Goal: Task Accomplishment & Management: Use online tool/utility

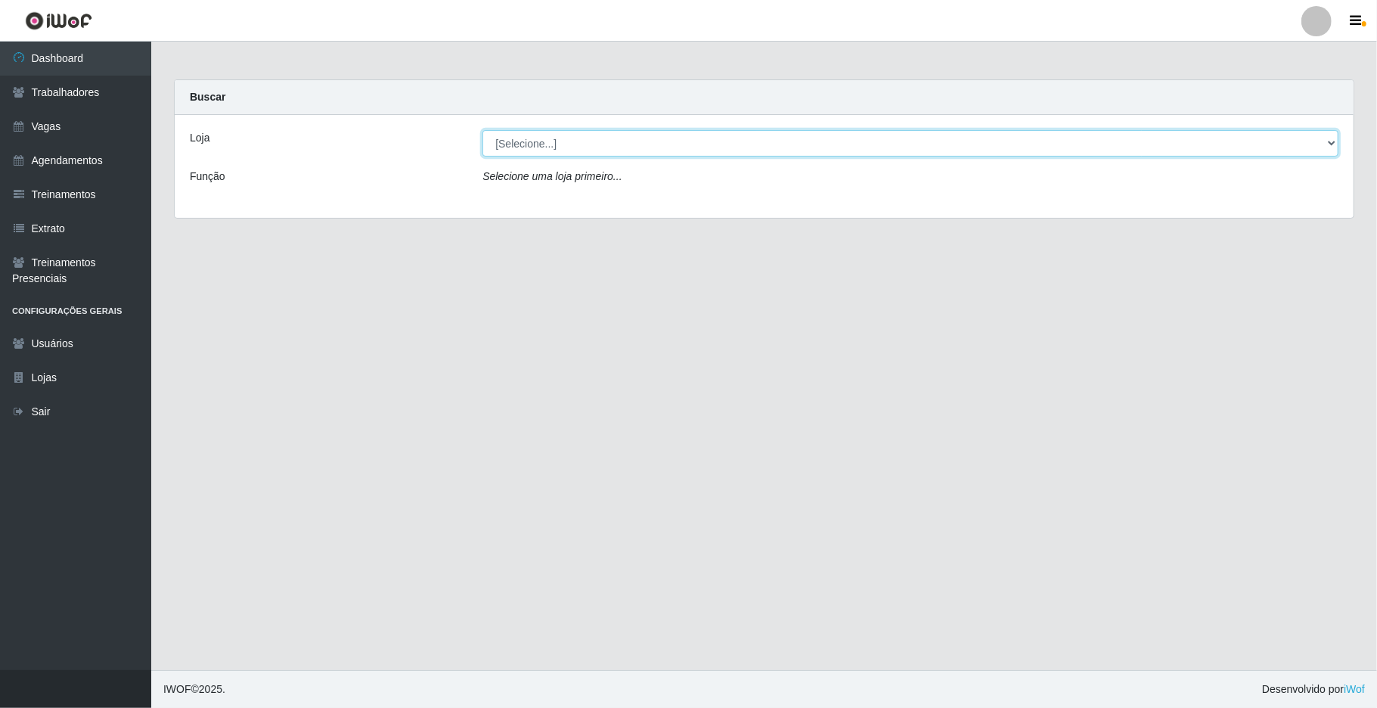
click at [1041, 144] on select "[Selecione...] Nova República - Pajuçara" at bounding box center [910, 143] width 856 height 26
select select "65"
click at [482, 130] on select "[Selecione...] Nova República - Pajuçara" at bounding box center [910, 143] width 856 height 26
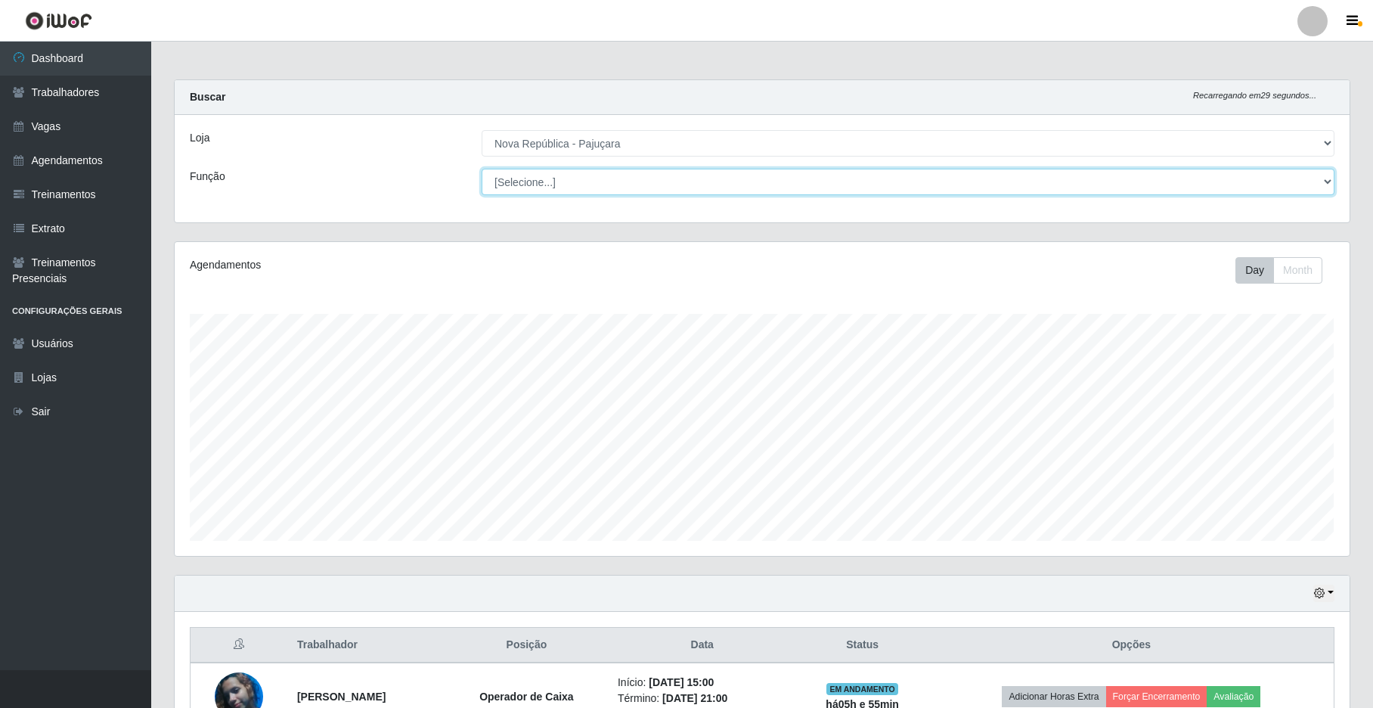
click at [1041, 178] on select "[Selecione...] Balconista Operador de Caixa Repositor" at bounding box center [908, 182] width 853 height 26
select select "22"
click at [482, 169] on select "[Selecione...] Balconista Operador de Caixa Repositor" at bounding box center [908, 182] width 853 height 26
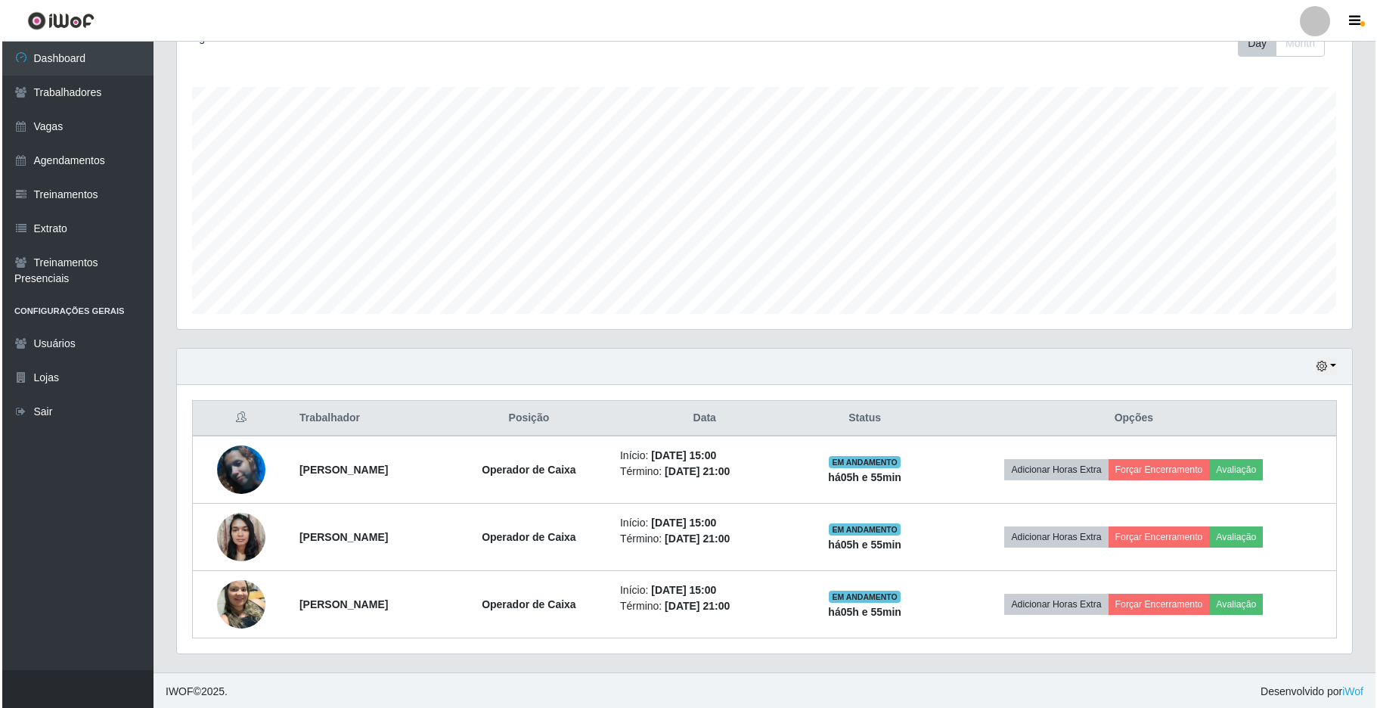
scroll to position [233, 0]
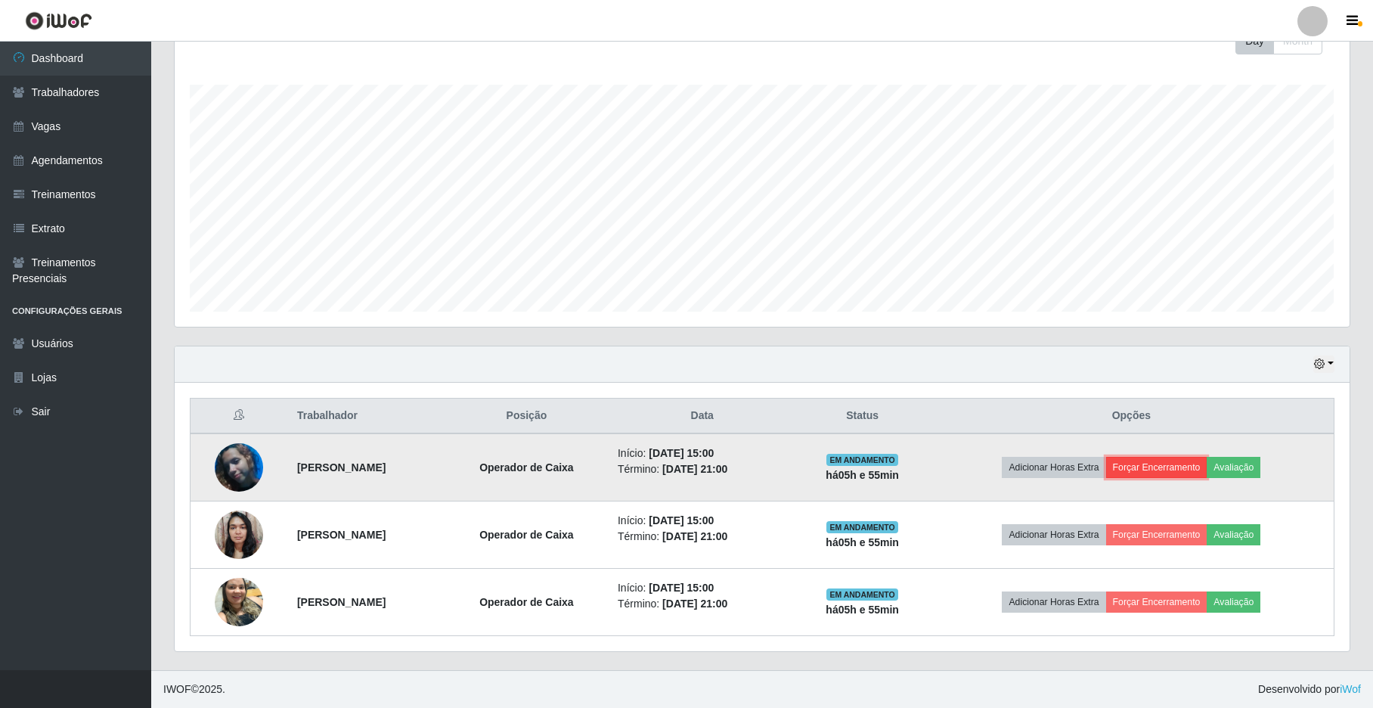
click at [1041, 467] on button "Forçar Encerramento" at bounding box center [1156, 467] width 101 height 21
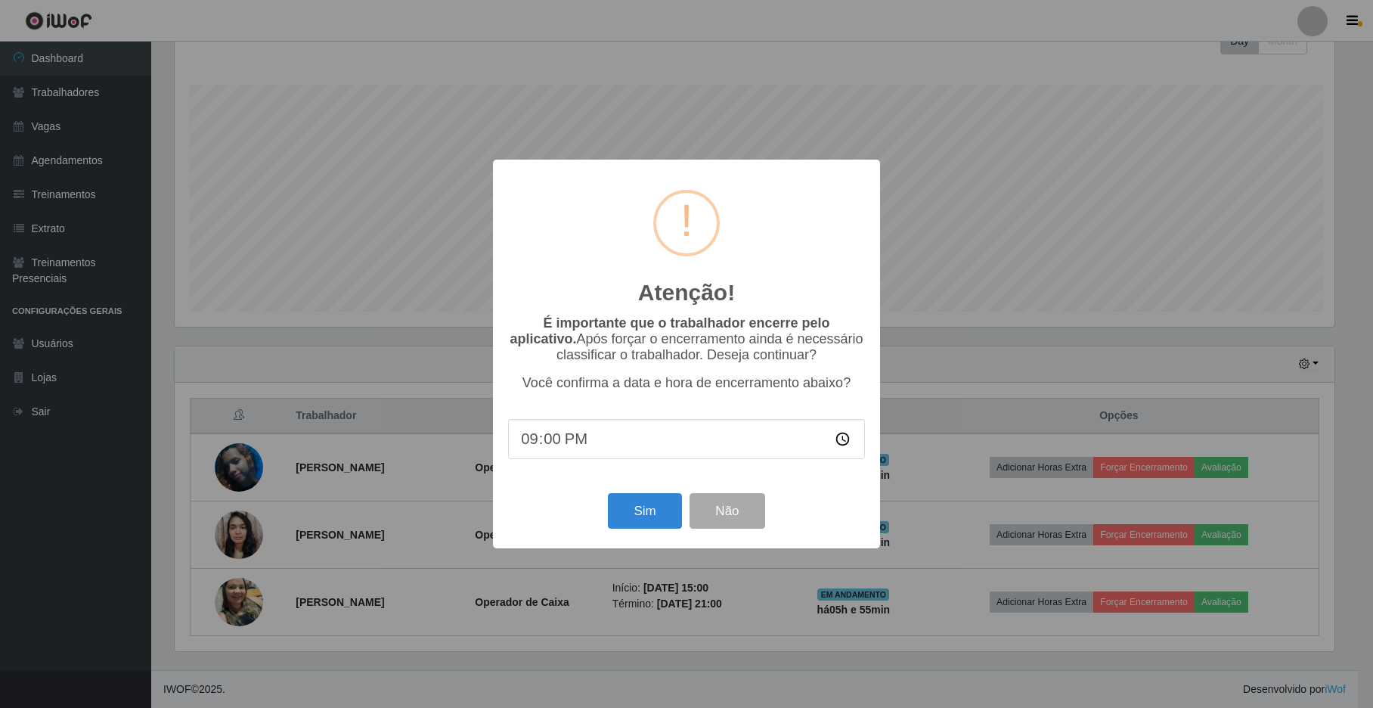
scroll to position [315, 1163]
click at [665, 519] on button "Sim" at bounding box center [646, 511] width 73 height 36
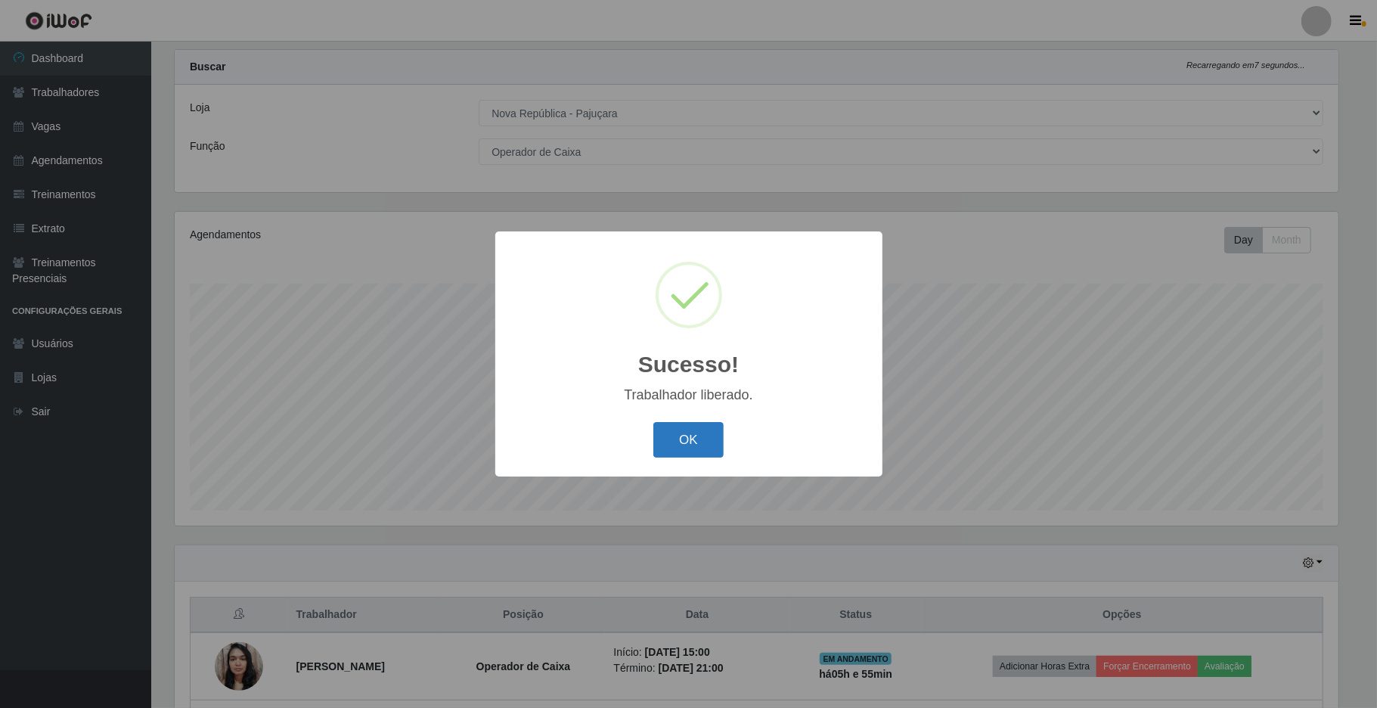
click at [705, 437] on button "OK" at bounding box center [688, 440] width 70 height 36
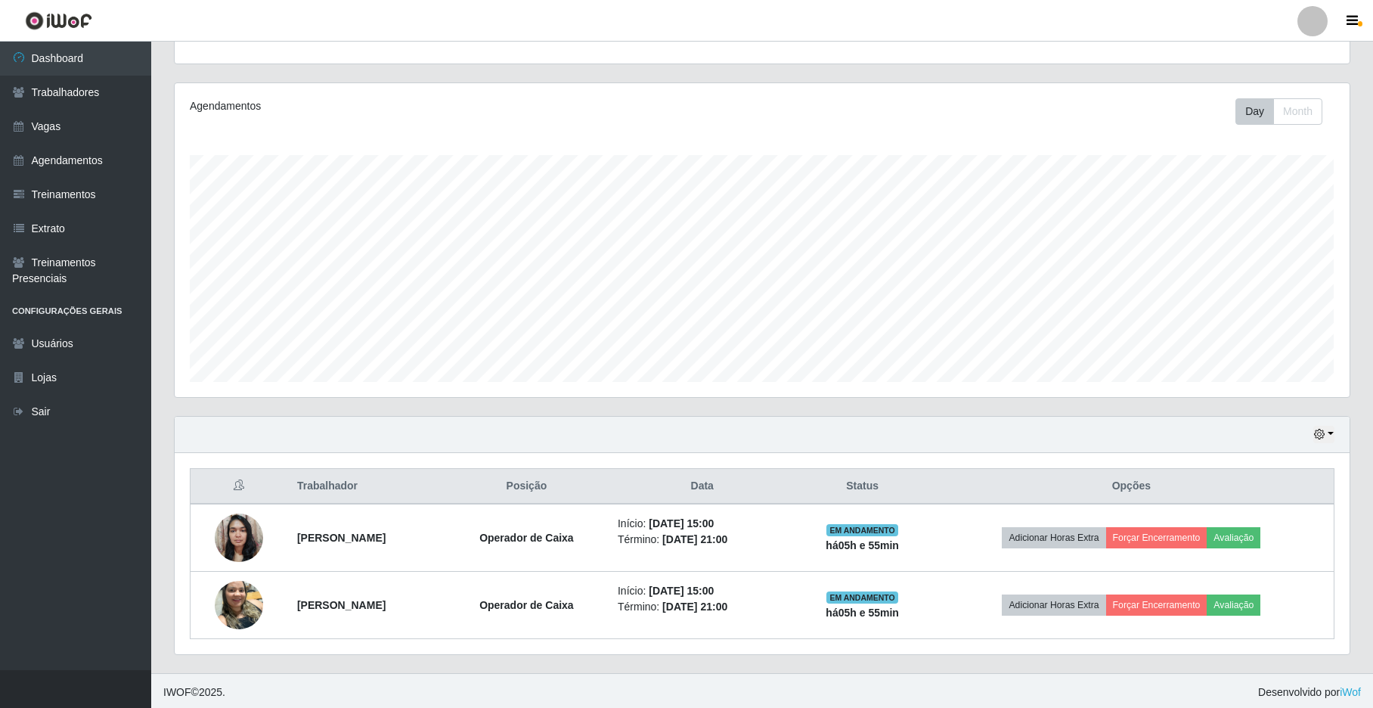
scroll to position [165, 0]
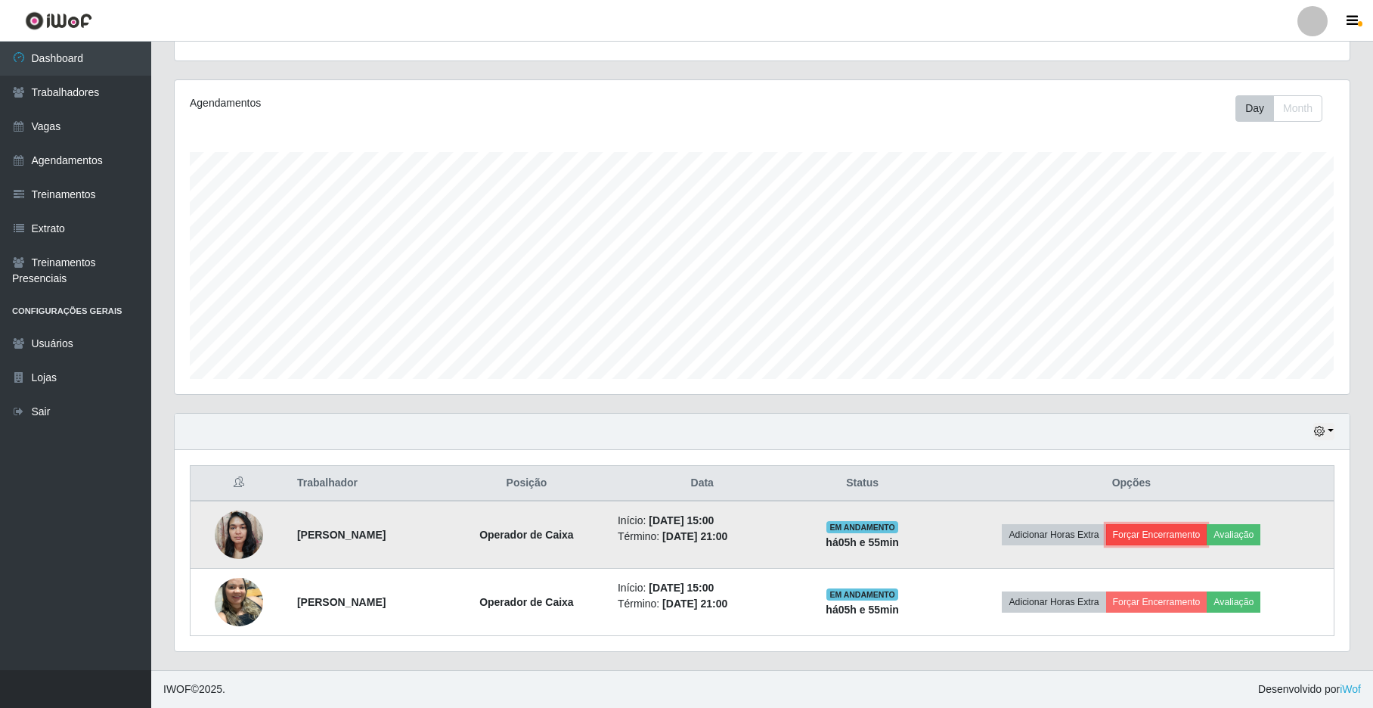
click at [1041, 533] on button "Forçar Encerramento" at bounding box center [1156, 534] width 101 height 21
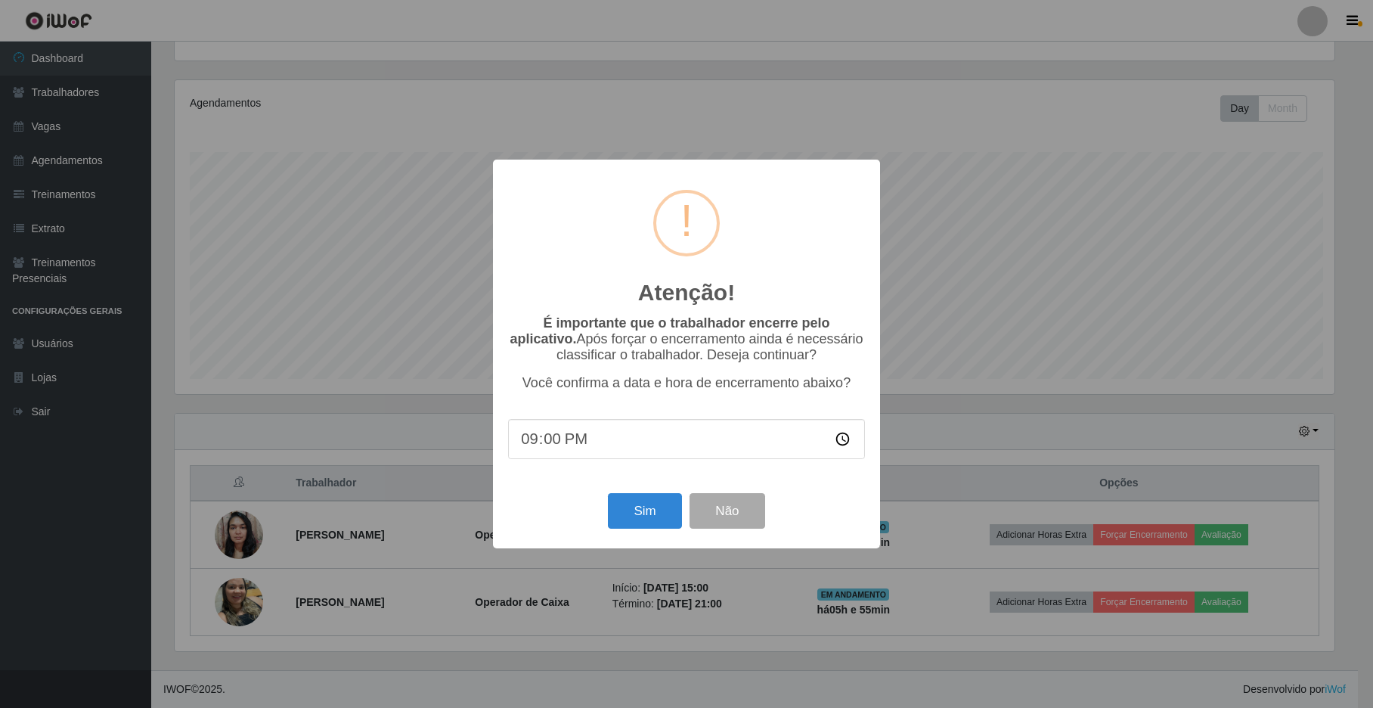
scroll to position [315, 1163]
click at [635, 515] on button "Sim" at bounding box center [646, 511] width 73 height 36
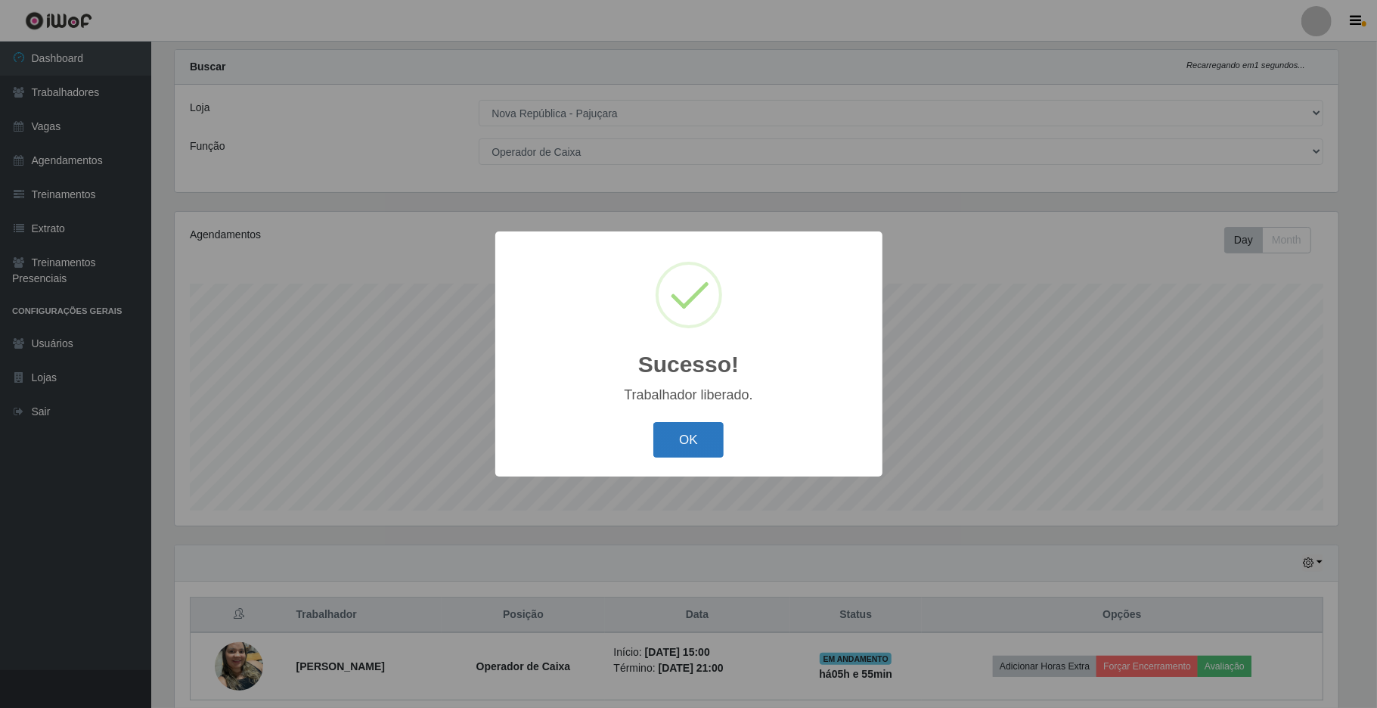
click at [693, 437] on button "OK" at bounding box center [688, 440] width 70 height 36
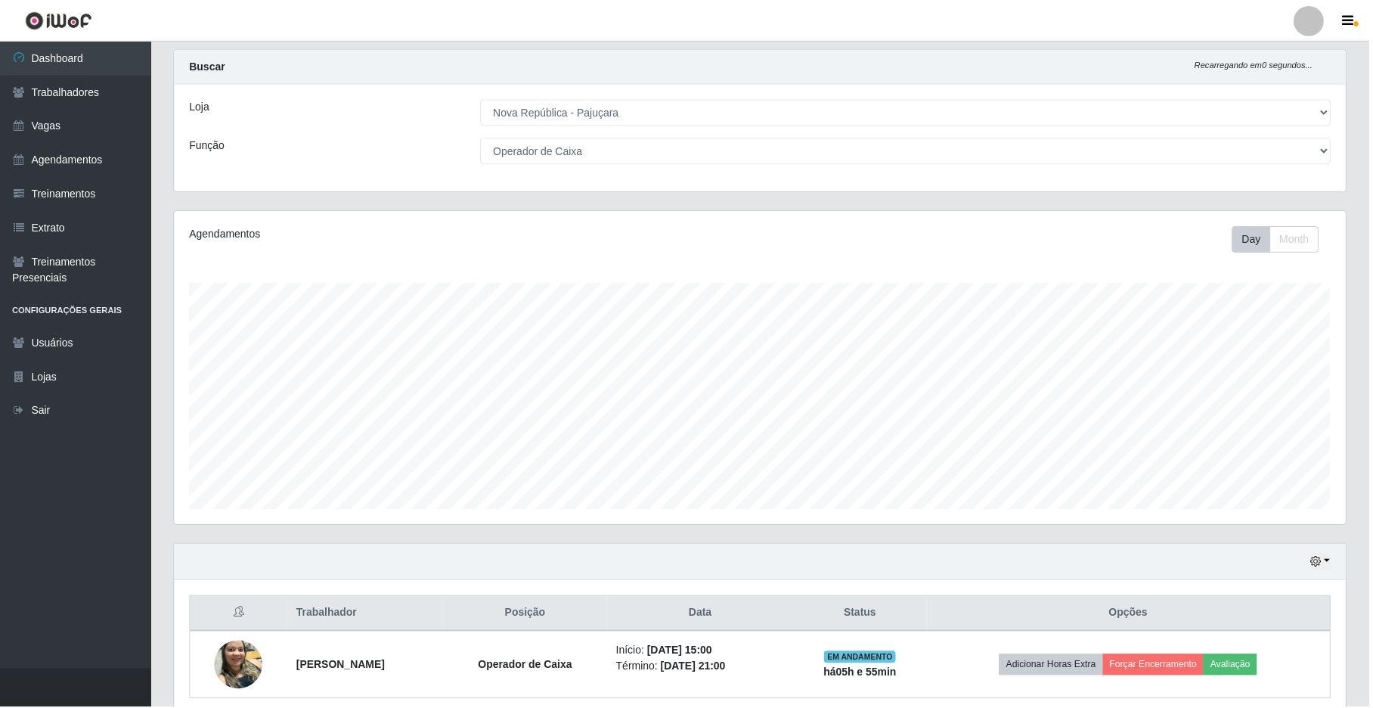
scroll to position [315, 1174]
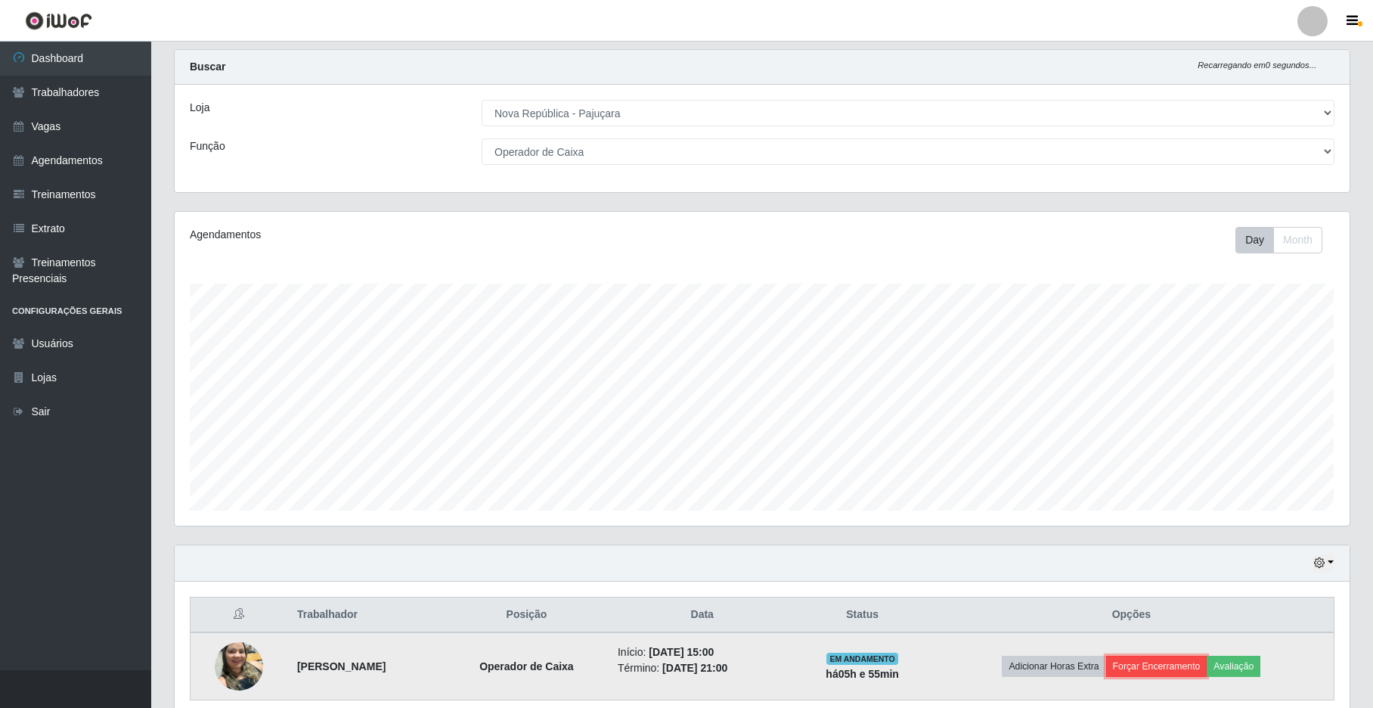
click at [1041, 670] on button "Forçar Encerramento" at bounding box center [1156, 666] width 101 height 21
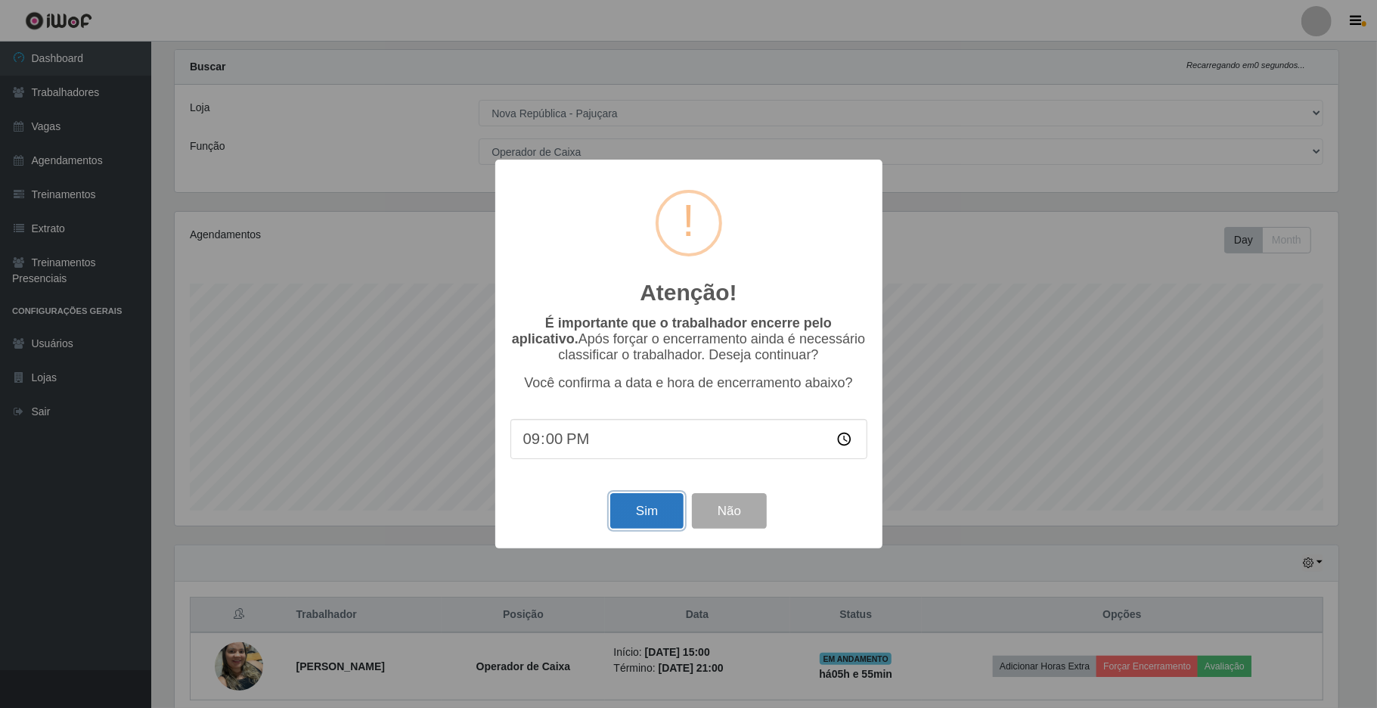
click at [629, 527] on button "Sim" at bounding box center [646, 511] width 73 height 36
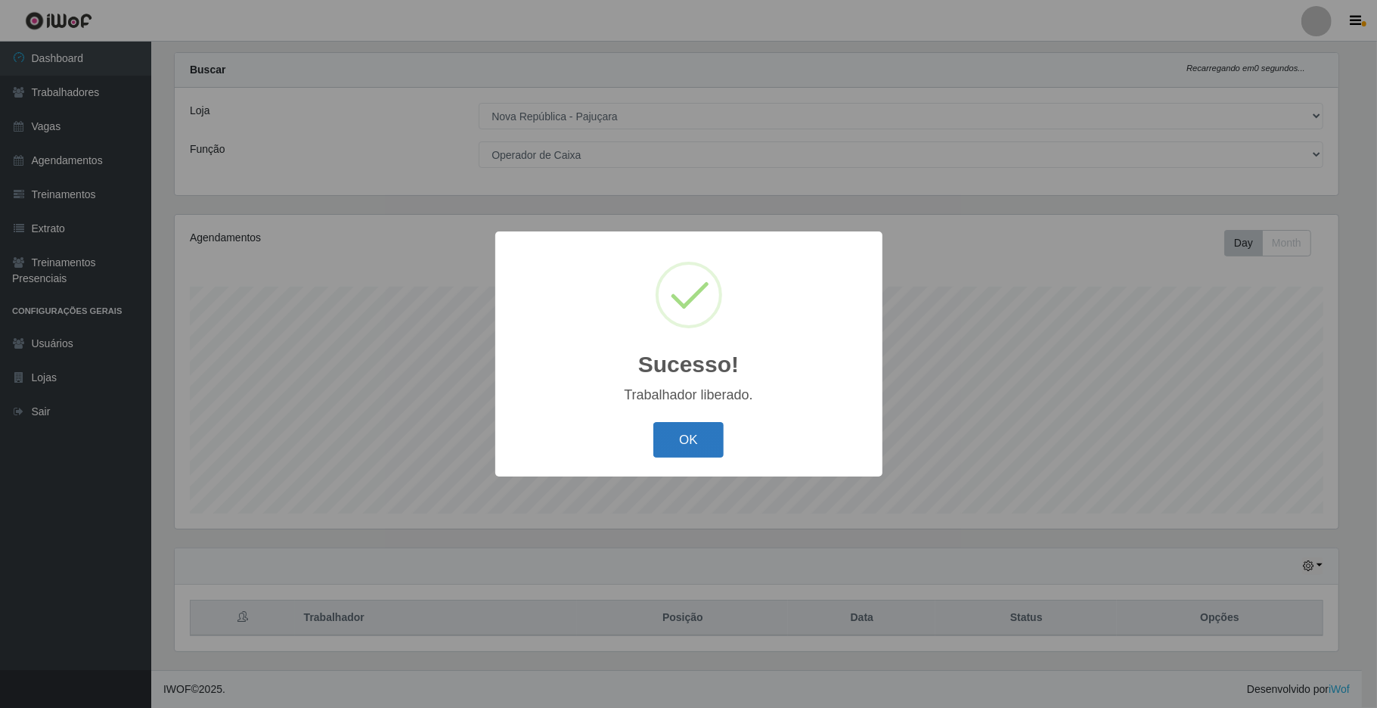
click at [667, 446] on button "OK" at bounding box center [688, 440] width 70 height 36
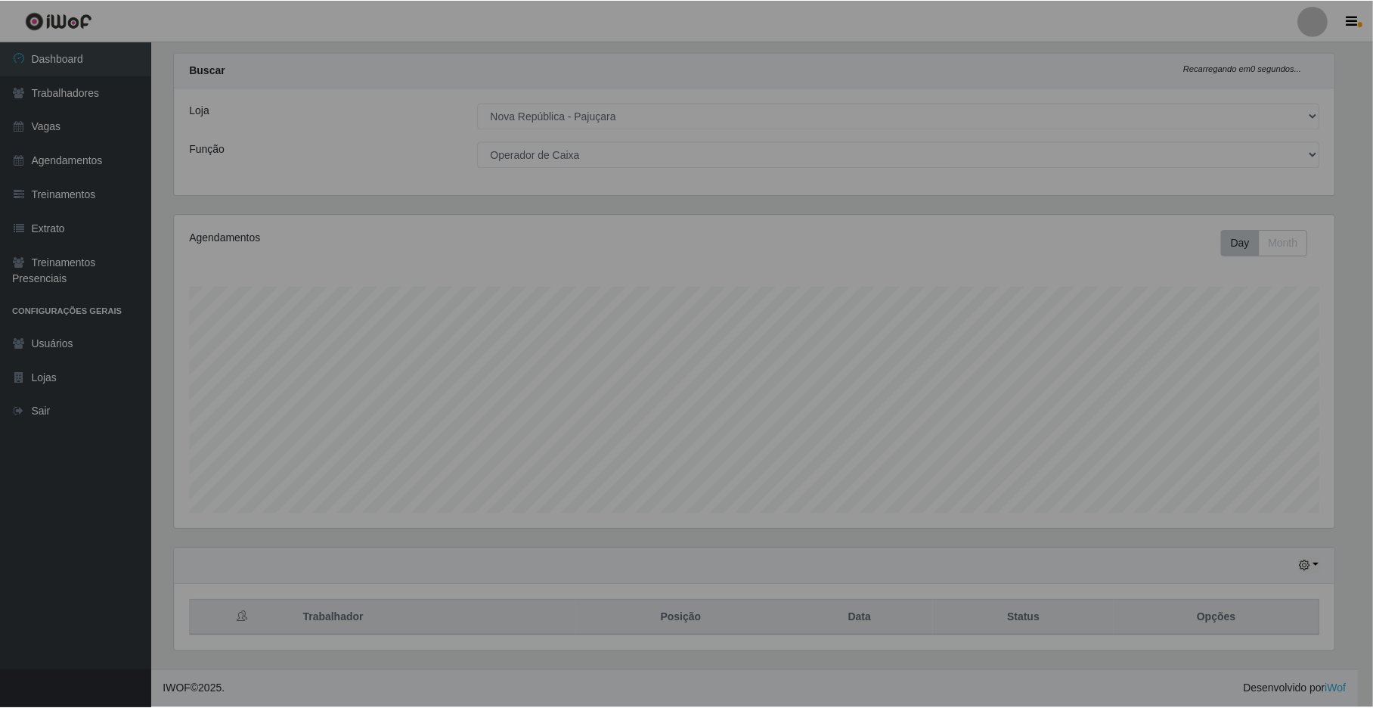
scroll to position [0, 0]
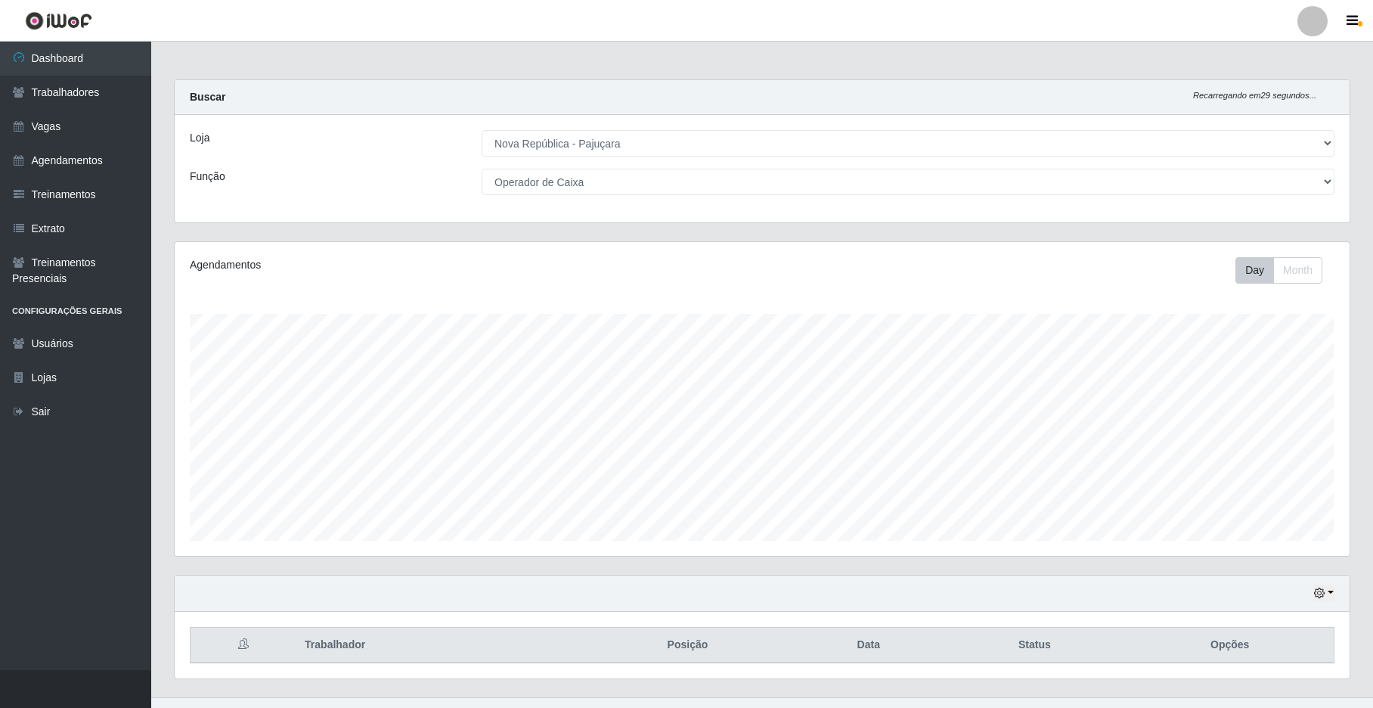
select select "65"
select select "22"
